Goal: Transaction & Acquisition: Book appointment/travel/reservation

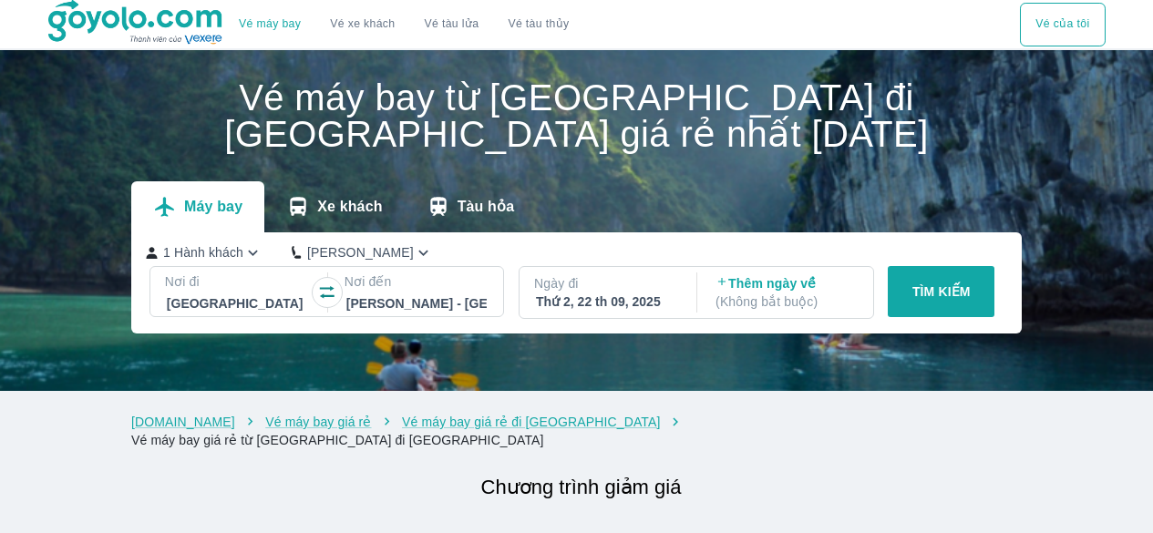
scroll to position [91, 0]
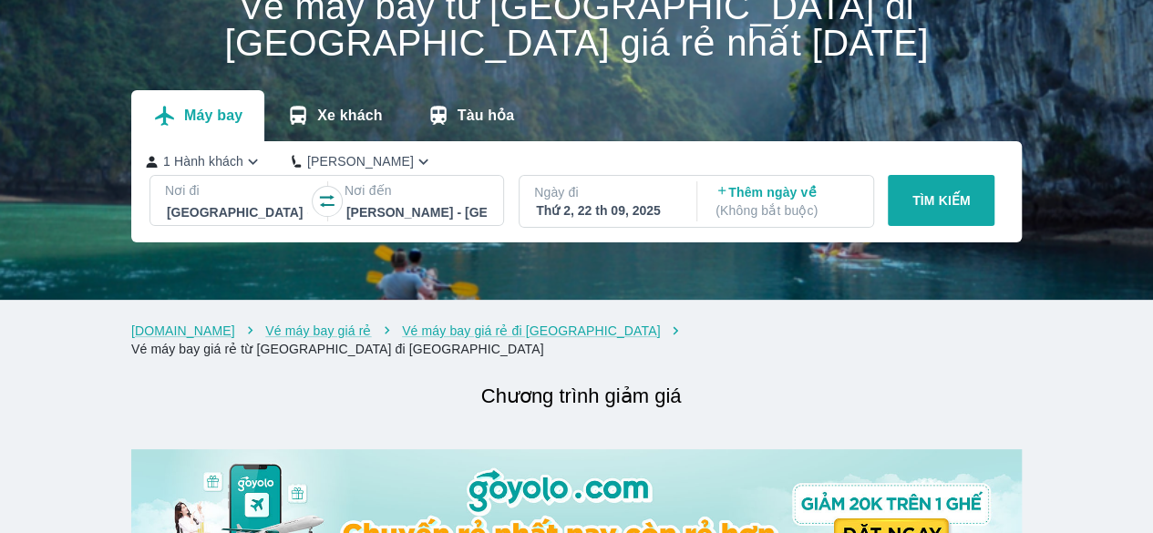
click at [220, 209] on div at bounding box center [237, 212] width 141 height 22
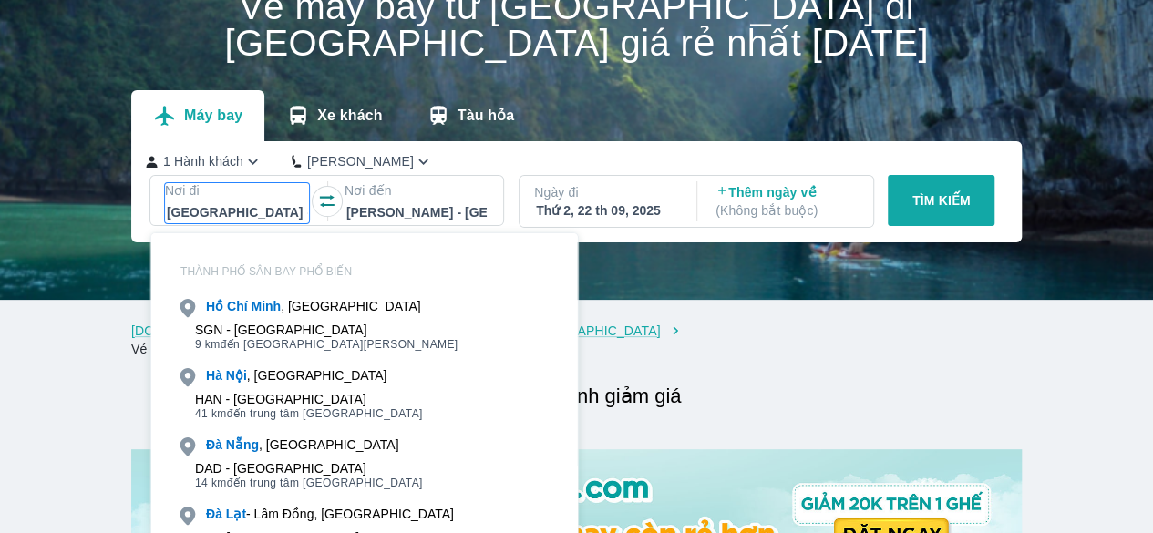
scroll to position [105, 0]
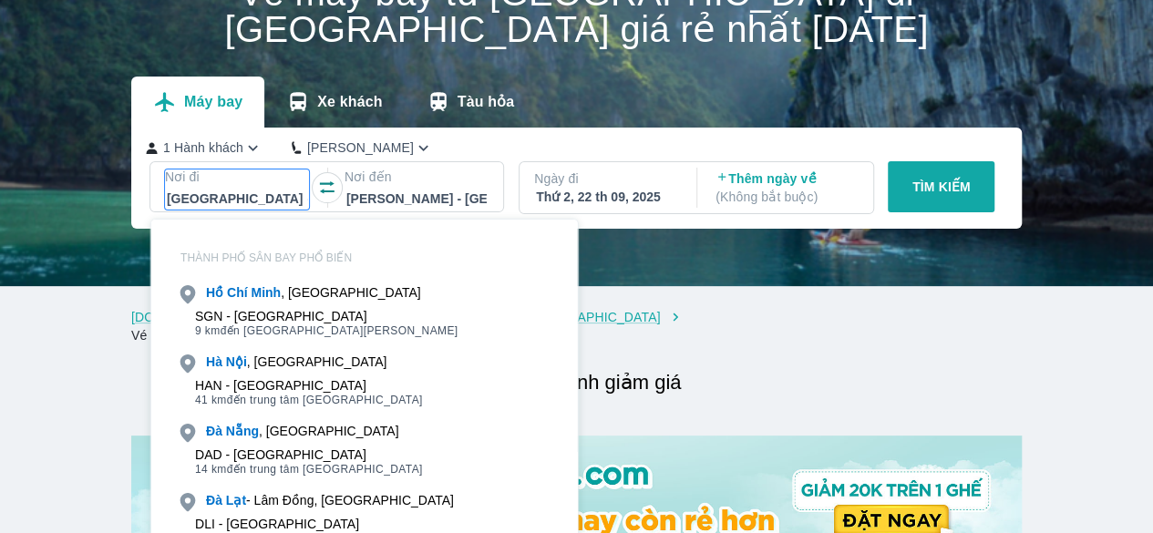
click at [293, 384] on div "HAN - [GEOGRAPHIC_DATA]" at bounding box center [309, 385] width 228 height 15
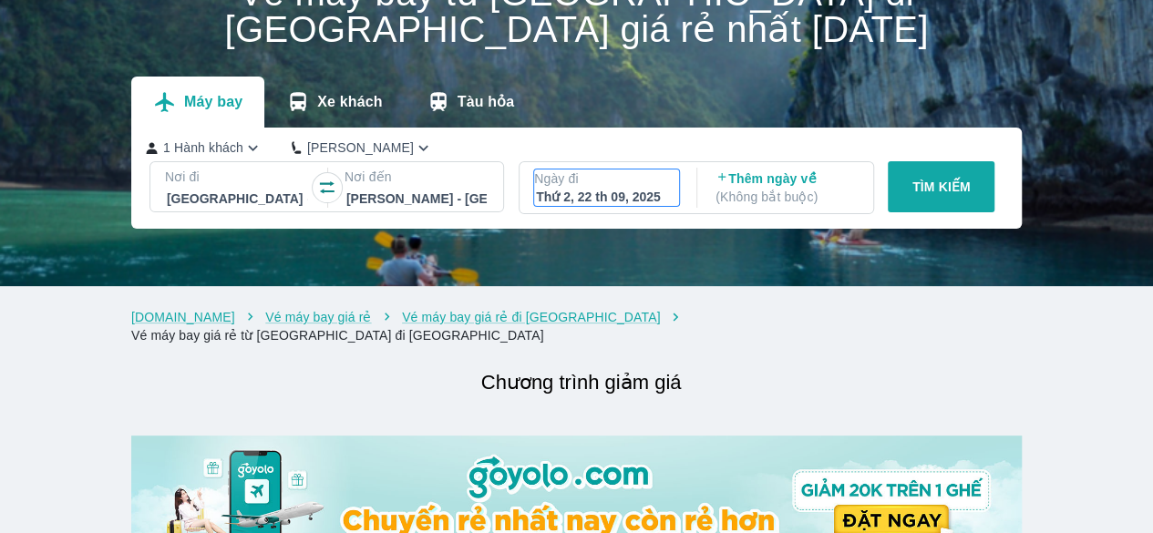
click at [563, 196] on div "Thứ 2, 22 th 09, 2025" at bounding box center [606, 197] width 141 height 18
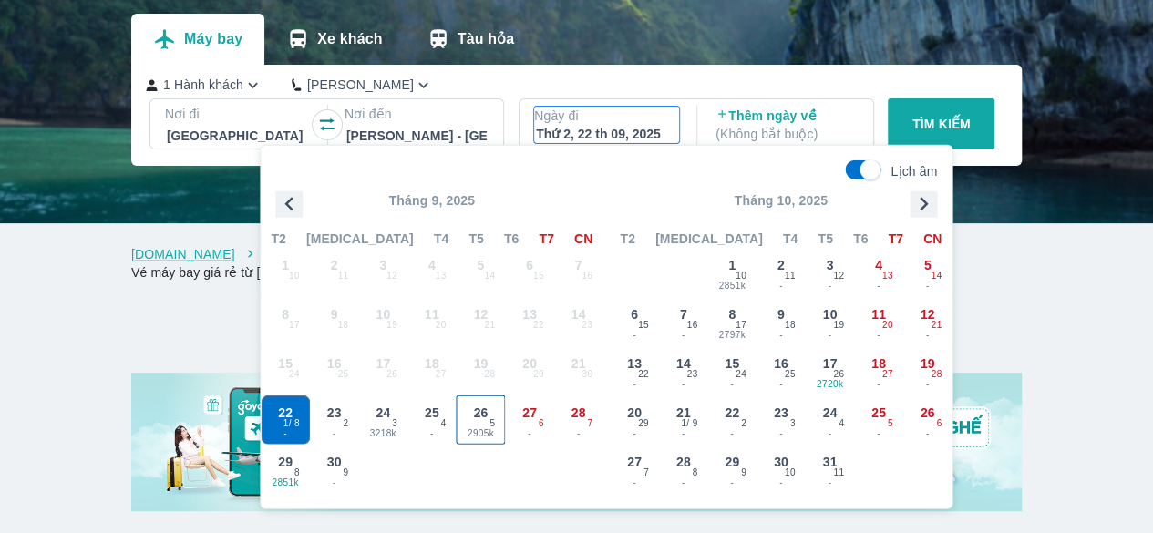
scroll to position [196, 0]
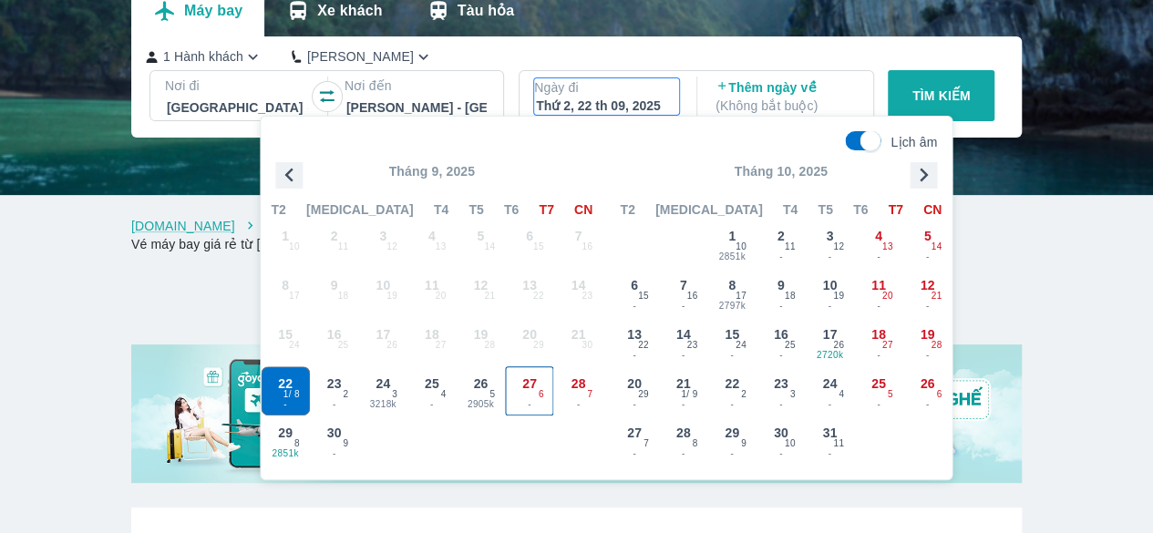
click at [523, 391] on span "27" at bounding box center [529, 383] width 15 height 18
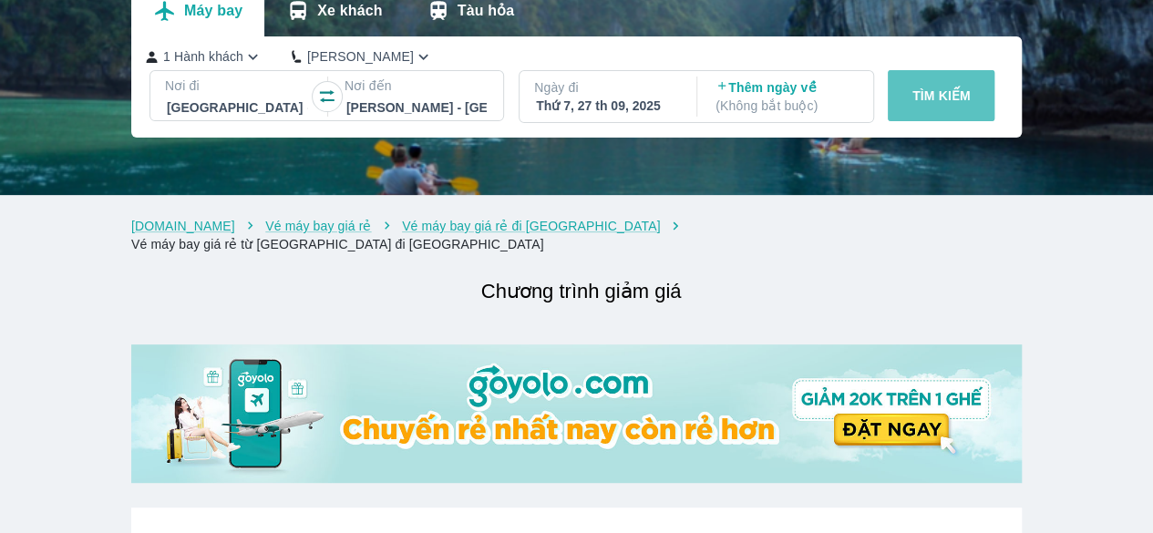
click at [934, 99] on p "TÌM KIẾM" at bounding box center [941, 96] width 58 height 18
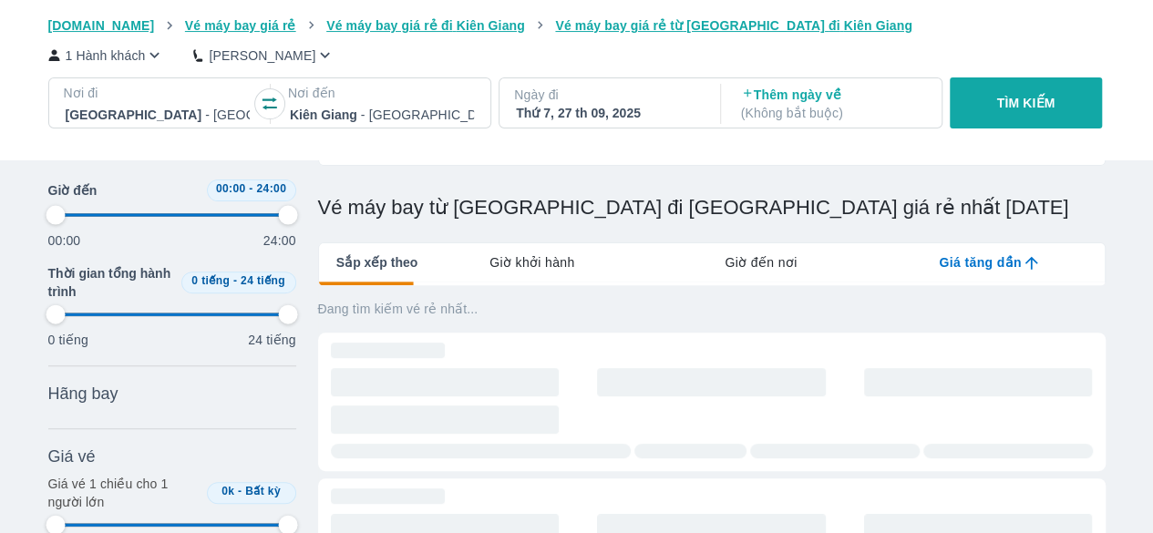
scroll to position [182, 0]
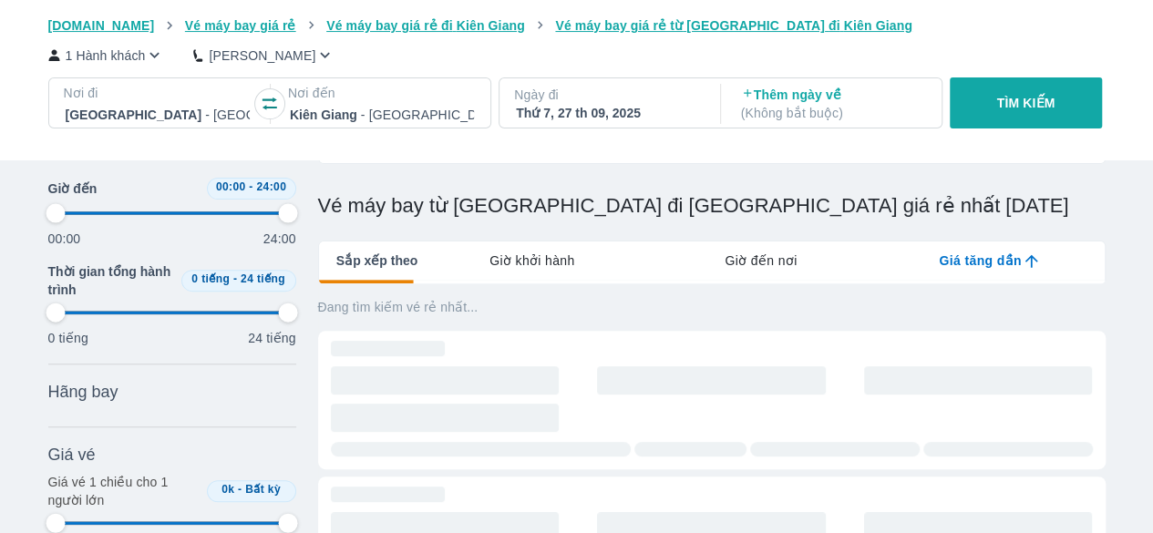
type input "97.9166666666667"
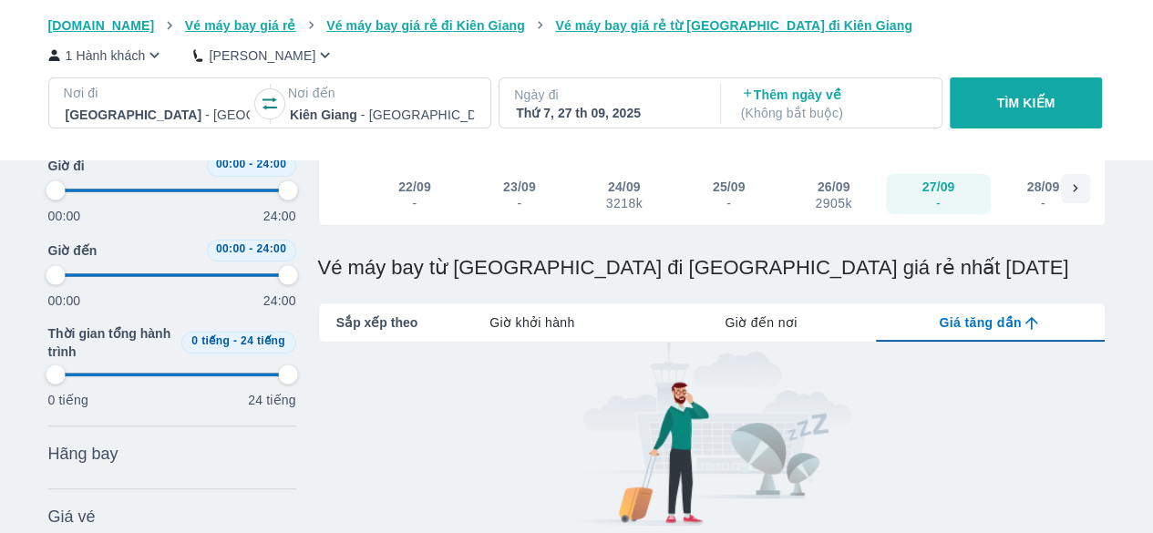
scroll to position [0, 0]
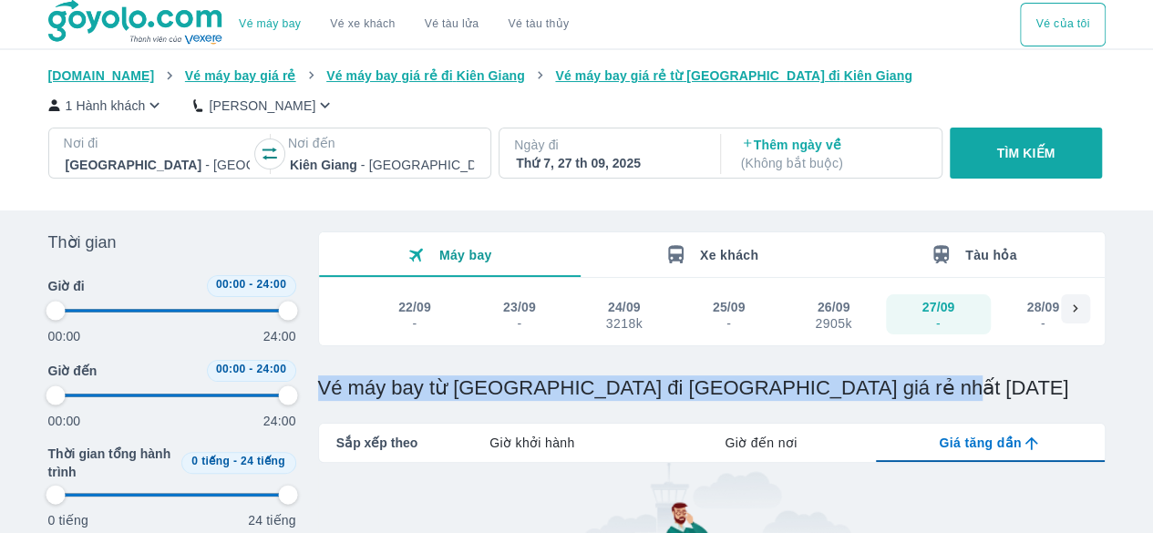
drag, startPoint x: 313, startPoint y: 382, endPoint x: 956, endPoint y: 385, distance: 642.4
click at [956, 385] on div "Thời gian Bỏ lọc Giờ đi 00:00 - 24:00 00:00 24:00 Giờ đến 00:00 - 24:00 00:00 2…" at bounding box center [576, 500] width 1057 height 538
copy h1 "Vé máy bay từ [GEOGRAPHIC_DATA] đi [GEOGRAPHIC_DATA] giá rẻ nhất [DATE]"
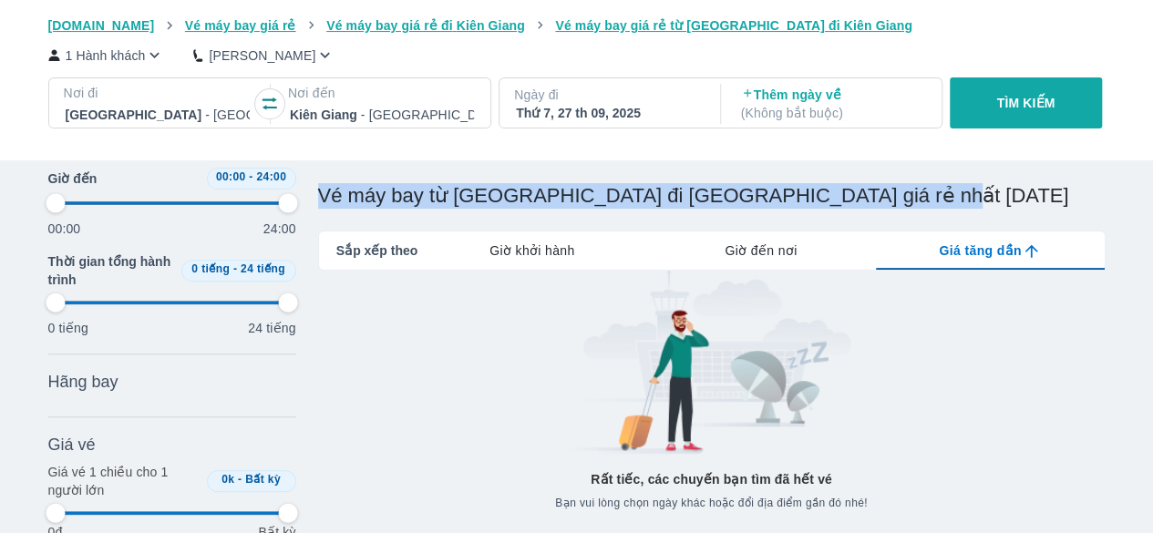
scroll to position [196, 0]
